Goal: Information Seeking & Learning: Find specific page/section

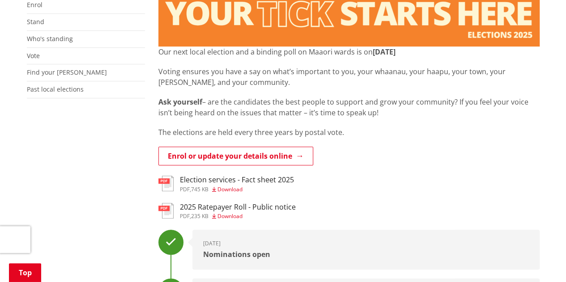
scroll to position [200, 0]
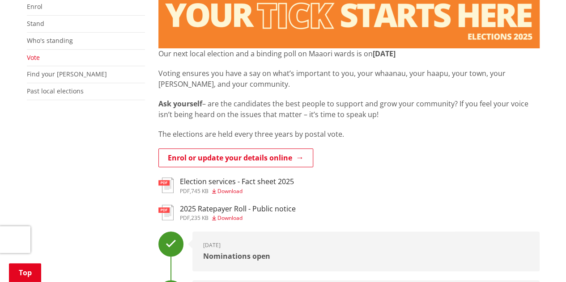
click at [35, 58] on link "Vote" at bounding box center [33, 57] width 13 height 9
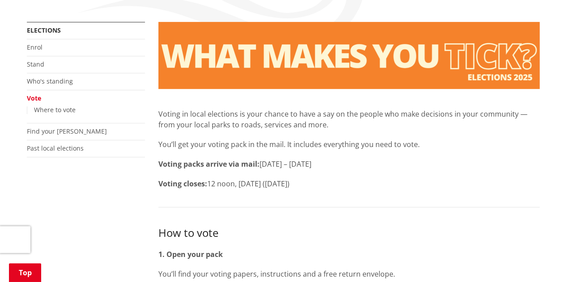
scroll to position [157, 0]
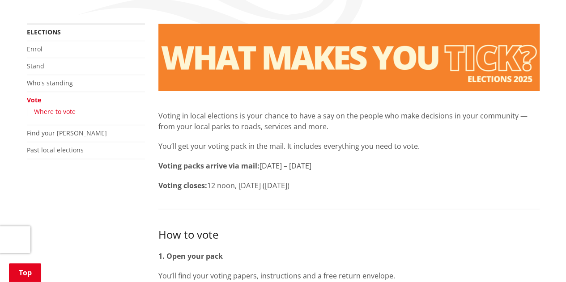
click at [70, 110] on link "Where to vote" at bounding box center [55, 111] width 42 height 9
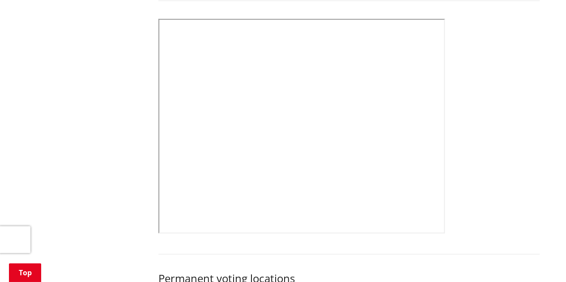
scroll to position [344, 0]
drag, startPoint x: 569, startPoint y: 25, endPoint x: 572, endPoint y: 64, distance: 39.5
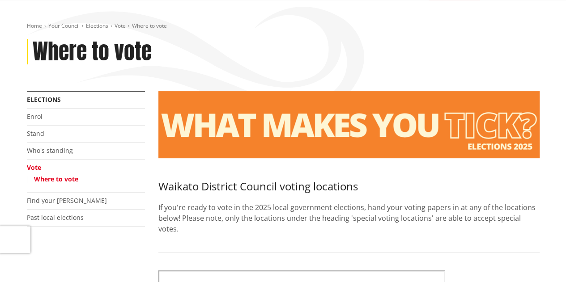
scroll to position [0, 0]
